Goal: Transaction & Acquisition: Register for event/course

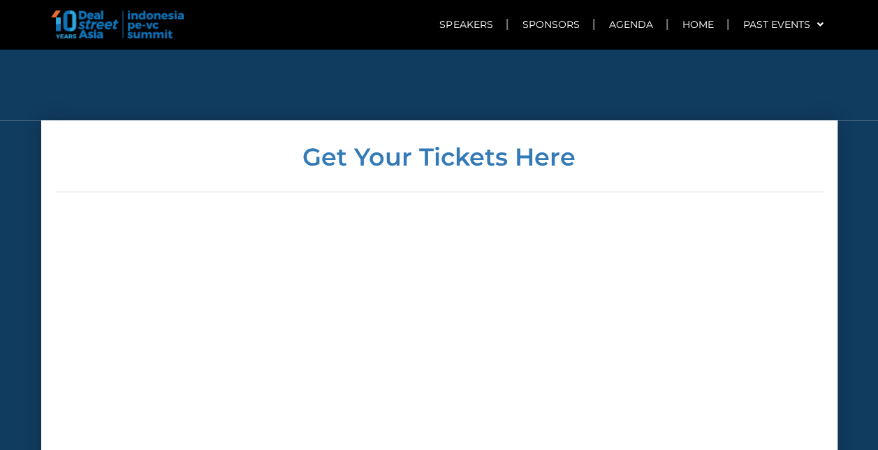
scroll to position [3495, 0]
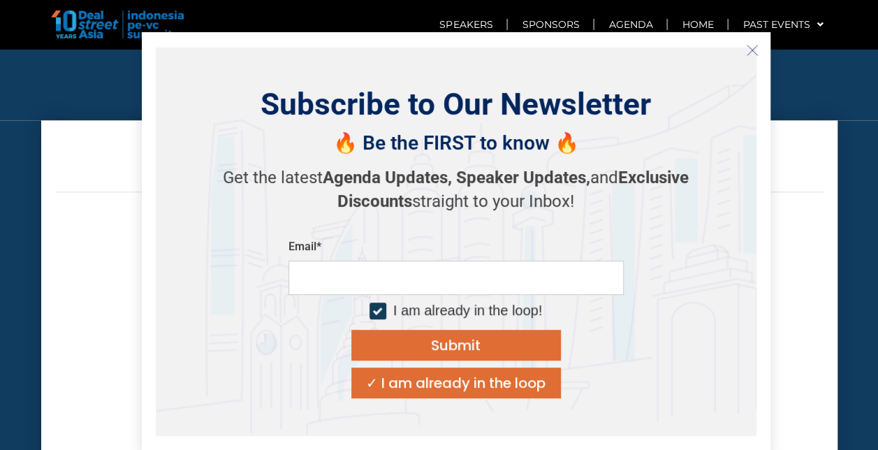
click at [751, 49] on line "Close" at bounding box center [752, 50] width 10 height 10
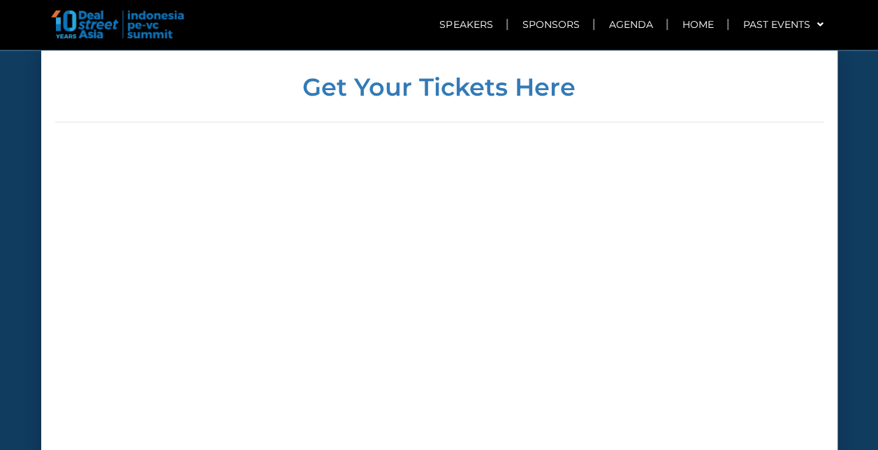
scroll to position [3635, 0]
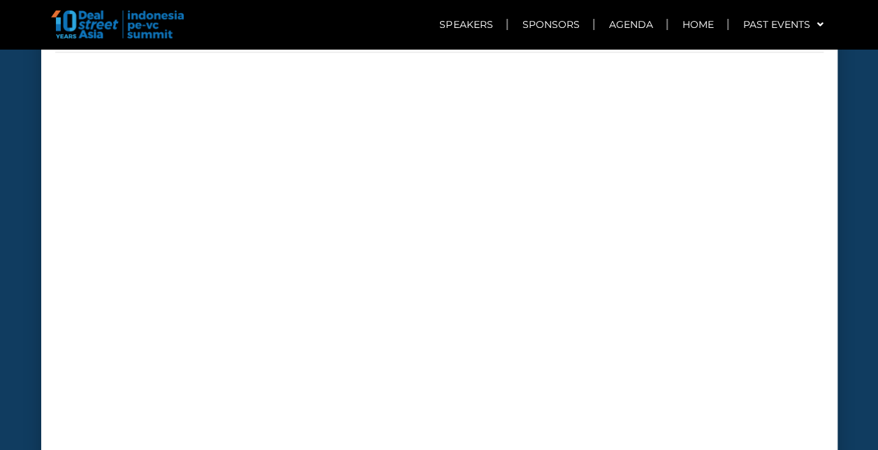
click at [694, 179] on div at bounding box center [439, 340] width 769 height 527
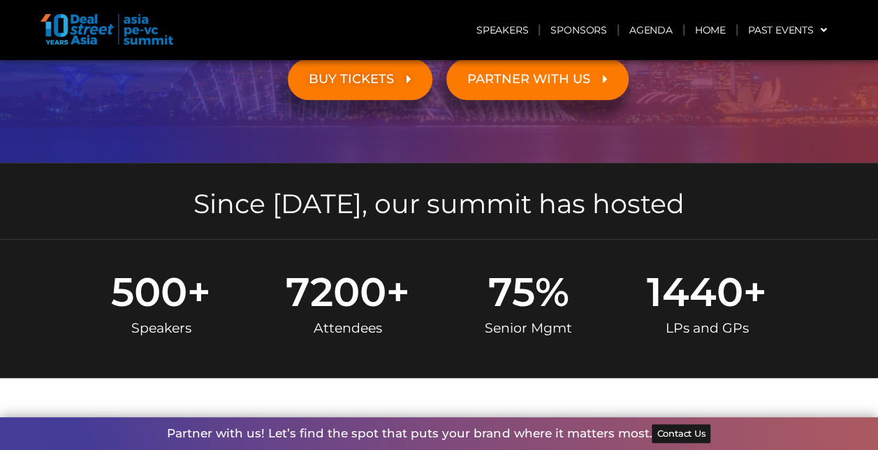
click at [356, 92] on link "BUY TICKETS" at bounding box center [360, 79] width 145 height 41
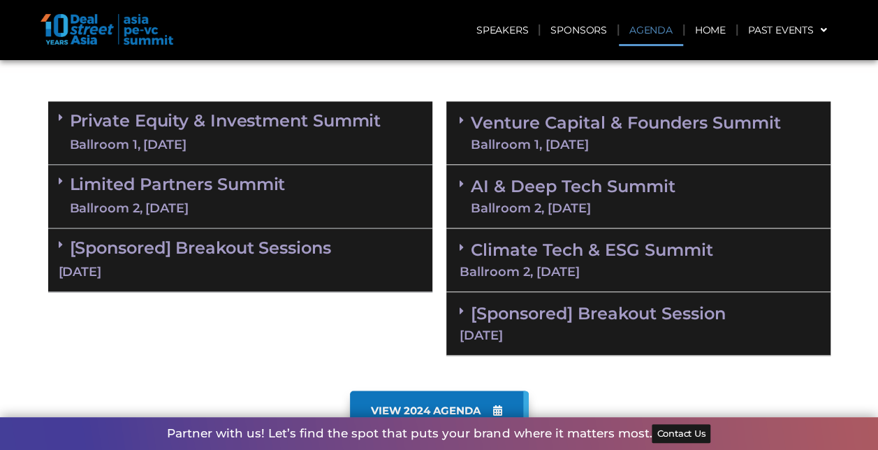
scroll to position [699, 0]
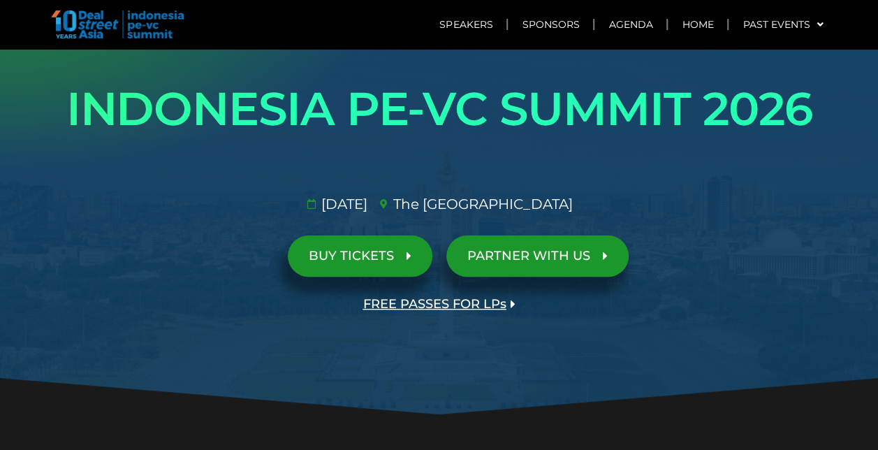
click at [355, 253] on span "BUY TICKETS" at bounding box center [351, 255] width 85 height 13
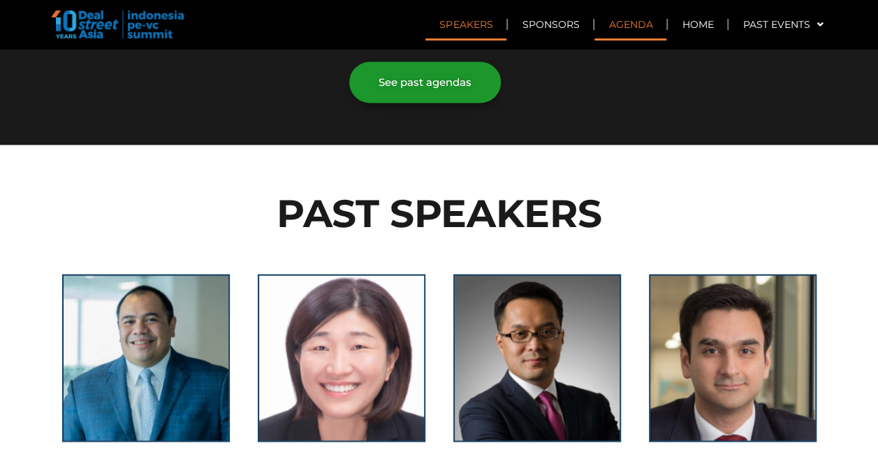
scroll to position [900, 0]
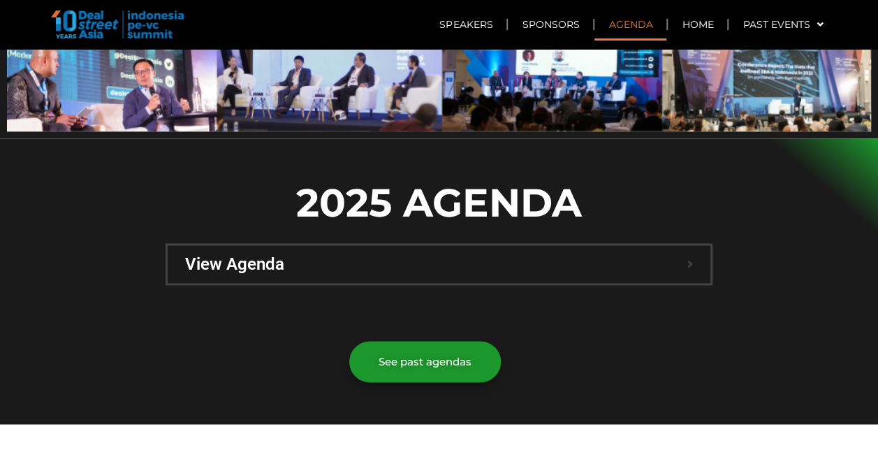
click at [416, 256] on span "View Agenda" at bounding box center [436, 264] width 502 height 17
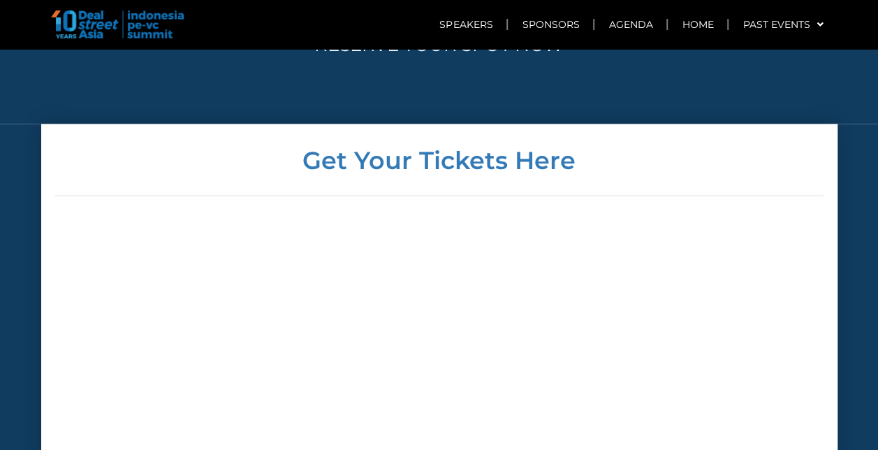
scroll to position [6351, 0]
